Goal: Transaction & Acquisition: Book appointment/travel/reservation

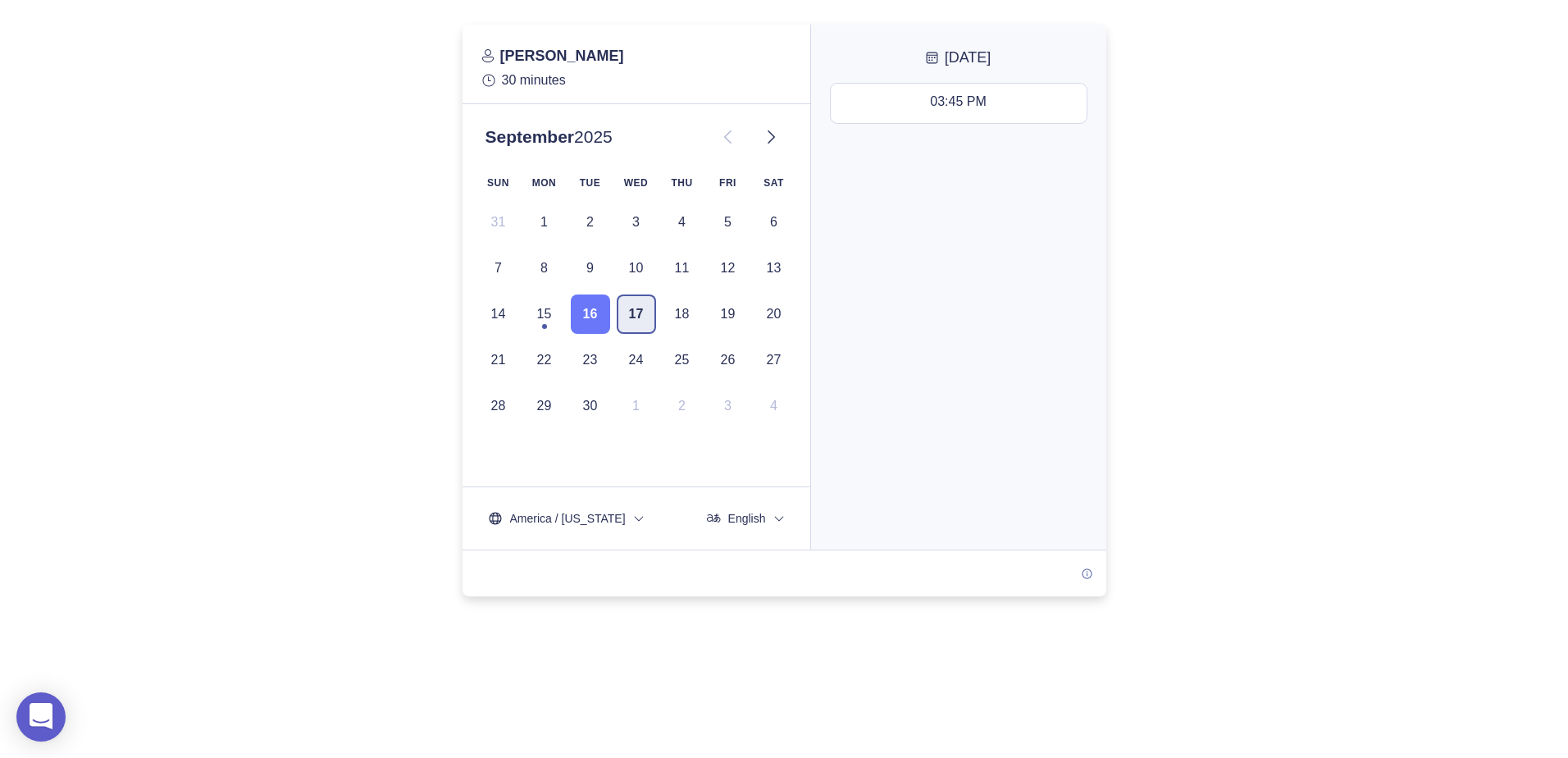
click at [640, 320] on button "17" at bounding box center [636, 314] width 39 height 39
click at [938, 211] on button "11:00 AM - 11:30 AM" at bounding box center [958, 202] width 256 height 39
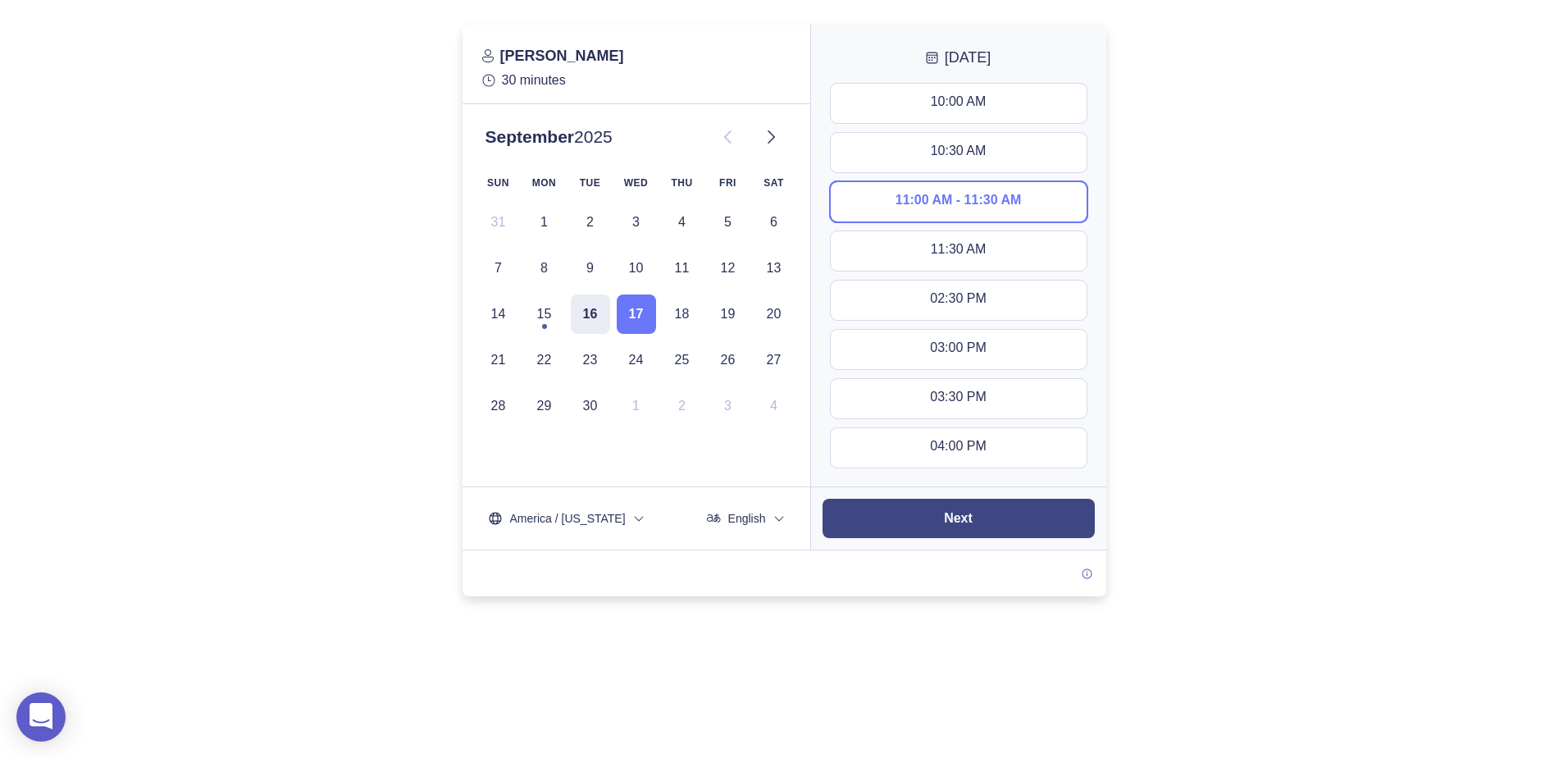
click at [940, 525] on button "Next" at bounding box center [958, 519] width 272 height 39
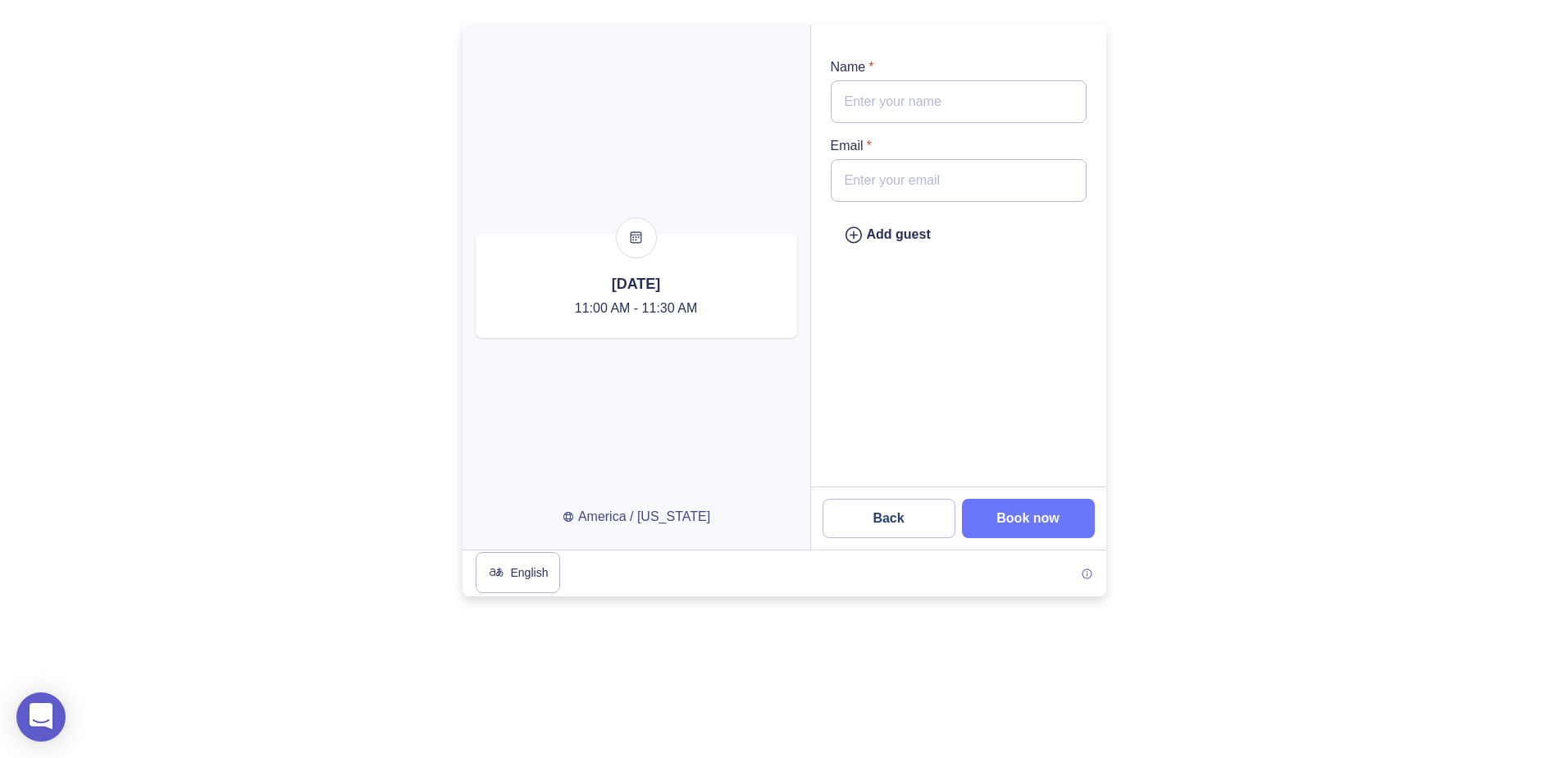
click at [900, 106] on input "Name *" at bounding box center [958, 102] width 256 height 43
type input "[PERSON_NAME]"
click at [927, 174] on input "Email *" at bounding box center [958, 181] width 256 height 43
paste input "[PERSON_NAME][EMAIL_ADDRESS][DOMAIN_NAME]"
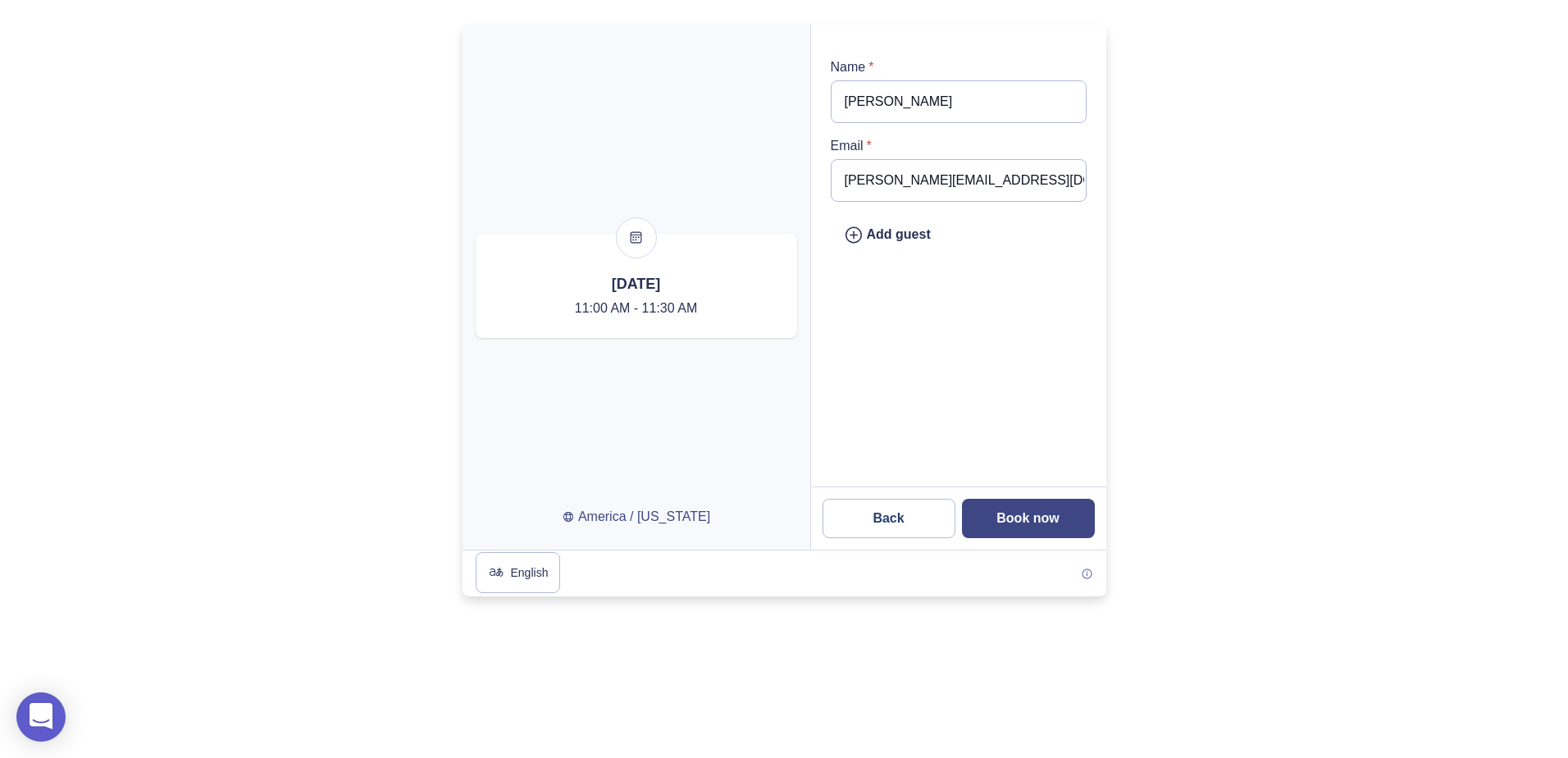
type input "[PERSON_NAME][EMAIL_ADDRESS][DOMAIN_NAME]"
click at [0, 0] on slot "Book now" at bounding box center [0, 0] width 0 height 0
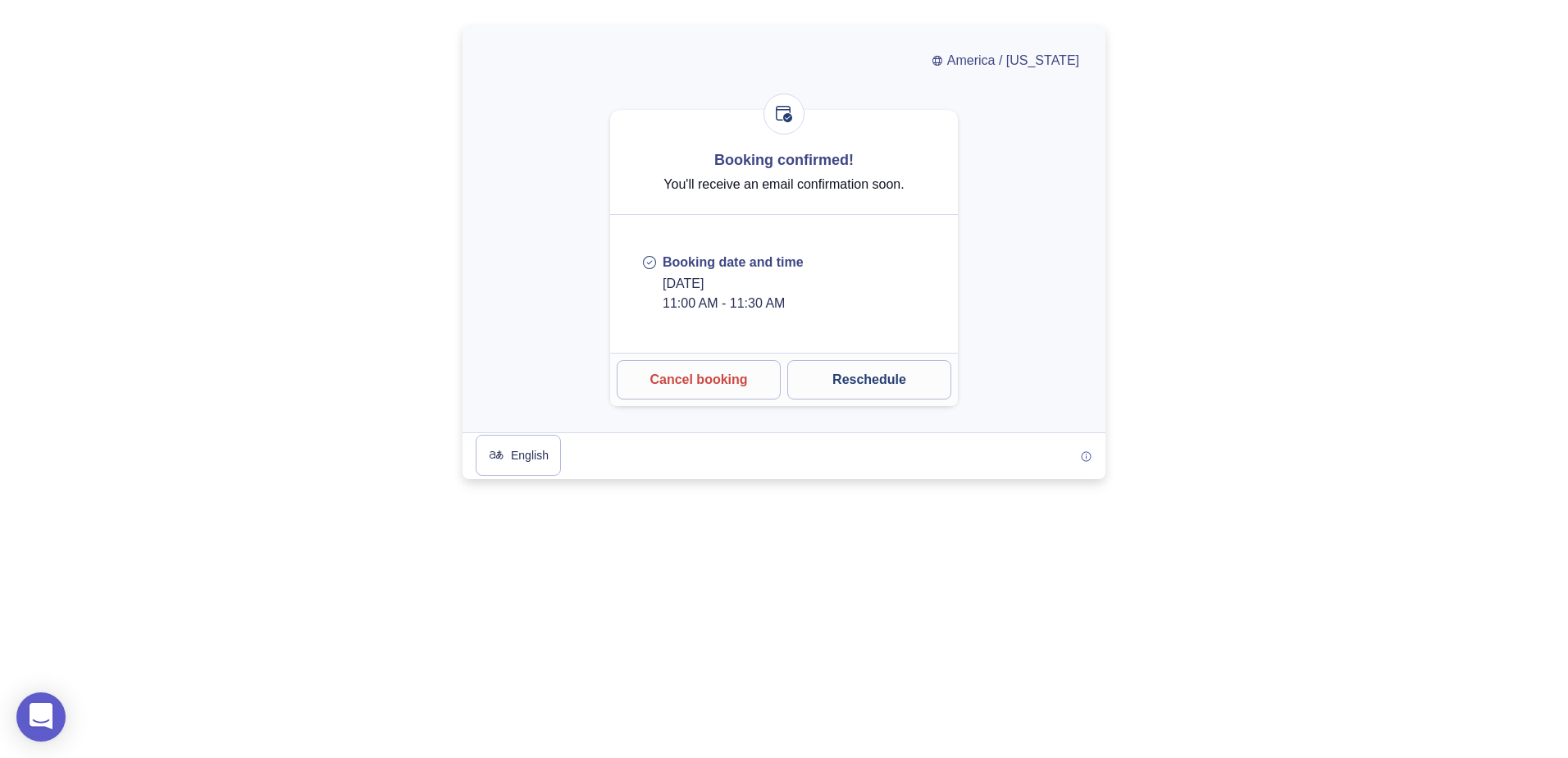
click at [666, 529] on div "0" at bounding box center [784, 404] width 1568 height 758
